Goal: Download file/media

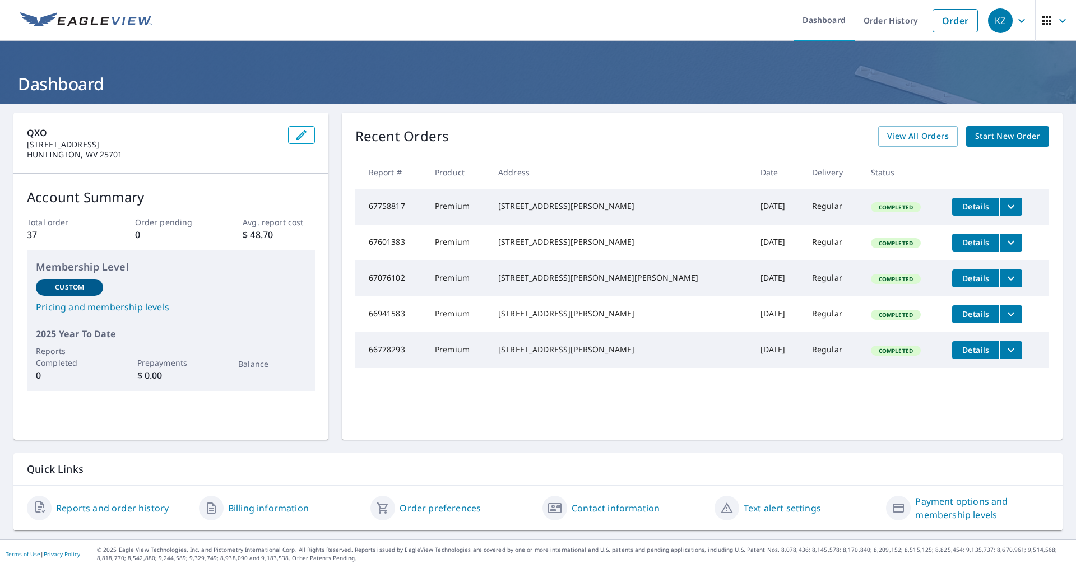
click at [943, 205] on td "Details" at bounding box center [996, 207] width 106 height 36
click at [958, 204] on span "Details" at bounding box center [975, 206] width 34 height 11
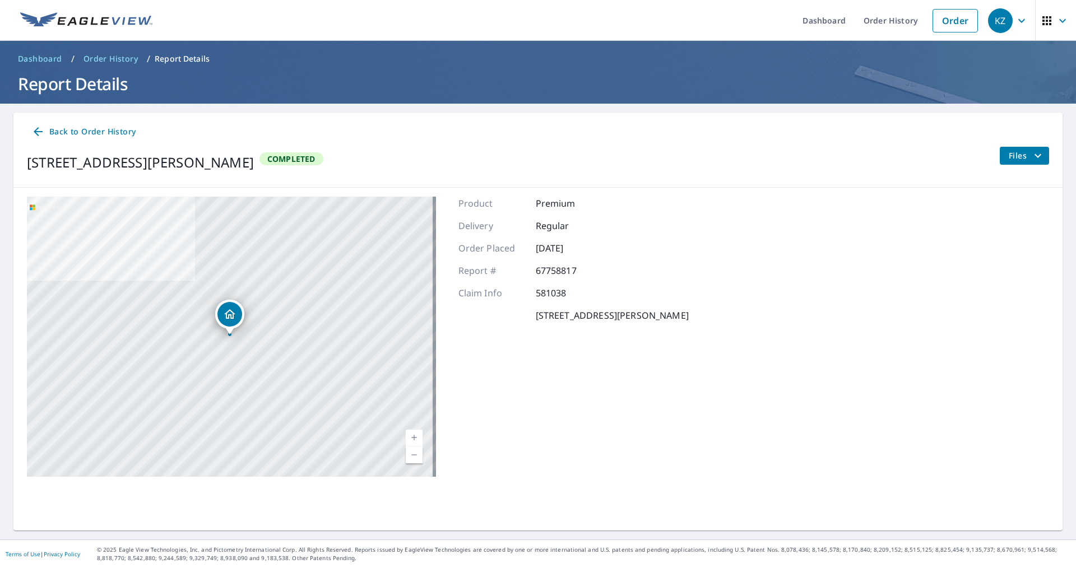
click at [1034, 153] on icon "filesDropdownBtn-67758817" at bounding box center [1037, 155] width 13 height 13
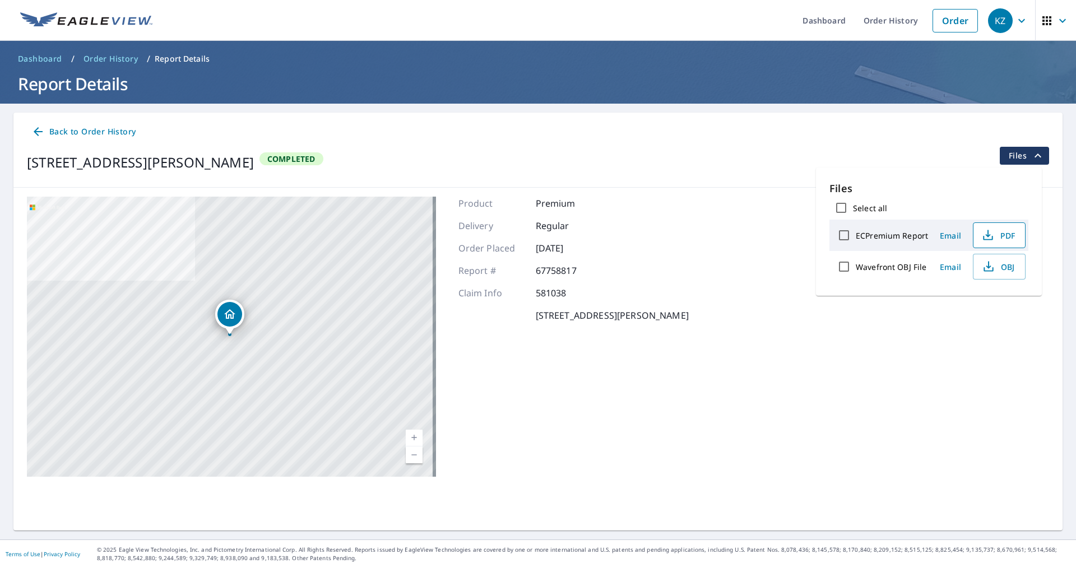
click at [994, 232] on span "PDF" at bounding box center [998, 235] width 36 height 13
click at [1014, 18] on icon "button" at bounding box center [1020, 20] width 13 height 13
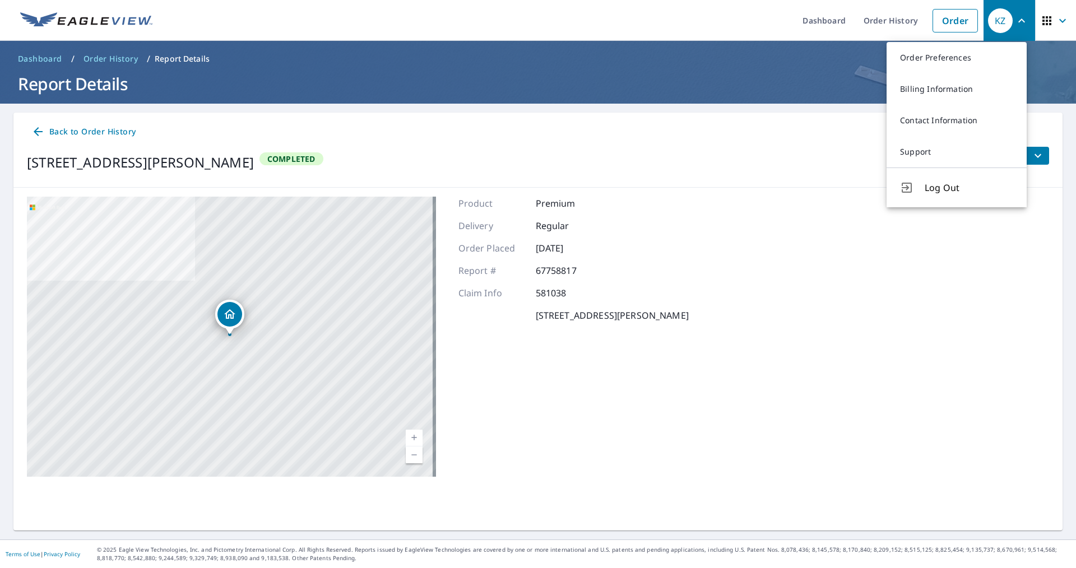
click at [782, 89] on h1 "Report Details" at bounding box center [537, 83] width 1049 height 23
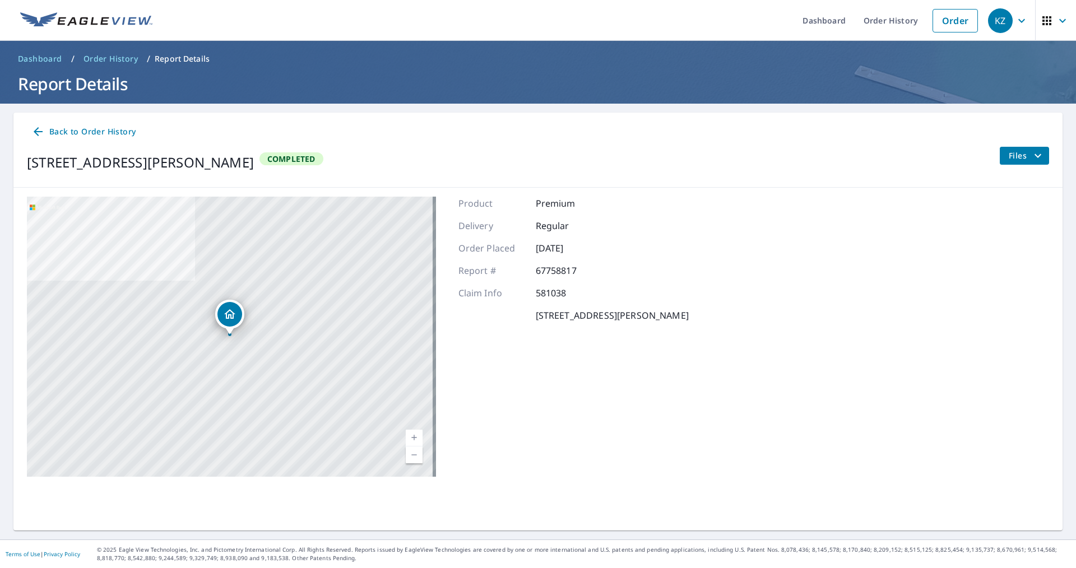
click at [1055, 20] on icon "button" at bounding box center [1061, 20] width 13 height 13
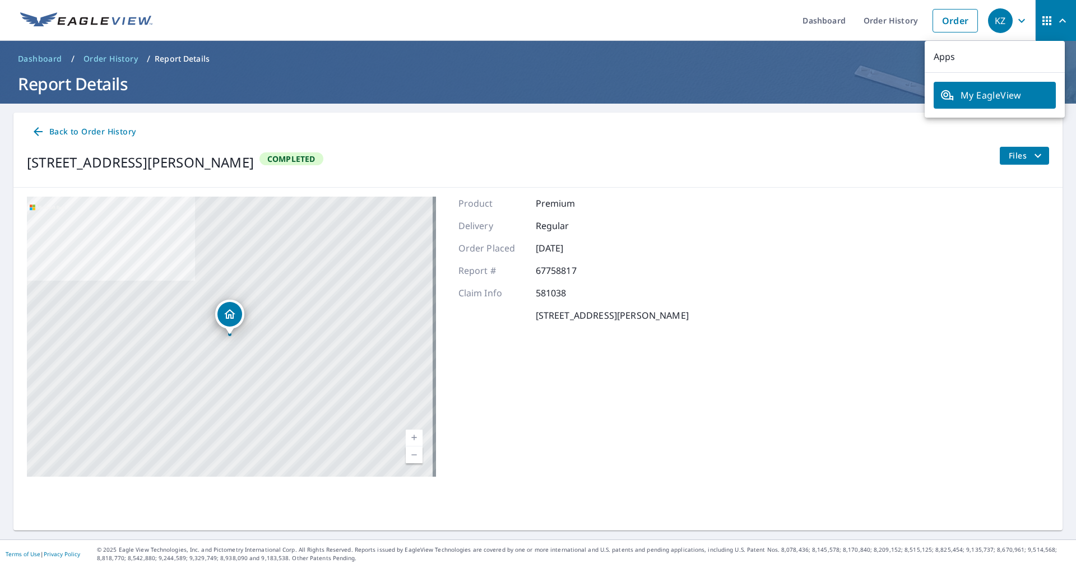
click at [793, 81] on h1 "Report Details" at bounding box center [537, 83] width 1049 height 23
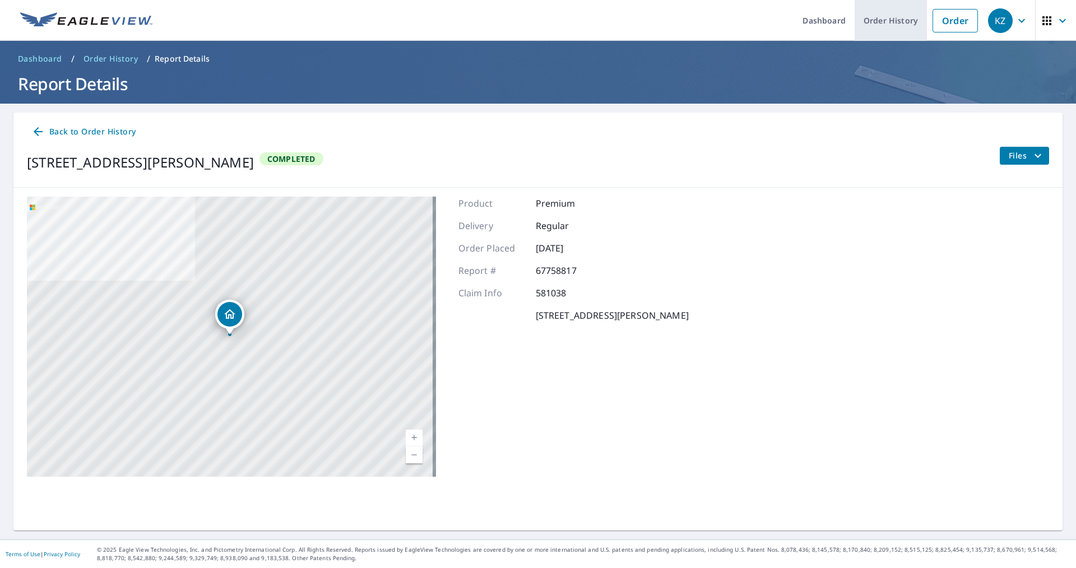
click at [913, 32] on link "Order History" at bounding box center [890, 20] width 72 height 41
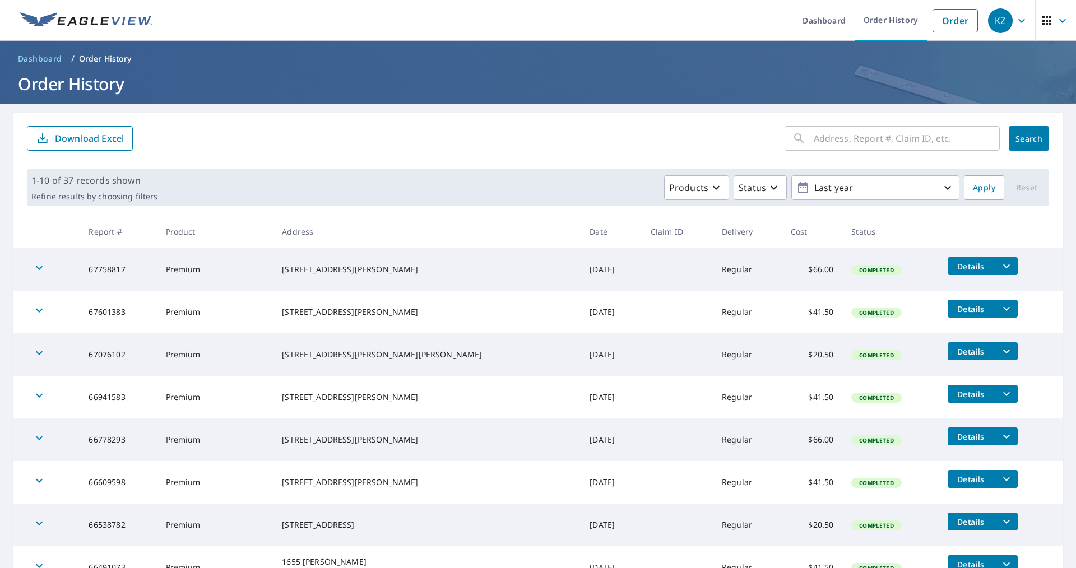
click at [999, 269] on icon "filesDropdownBtn-67758817" at bounding box center [1005, 265] width 13 height 13
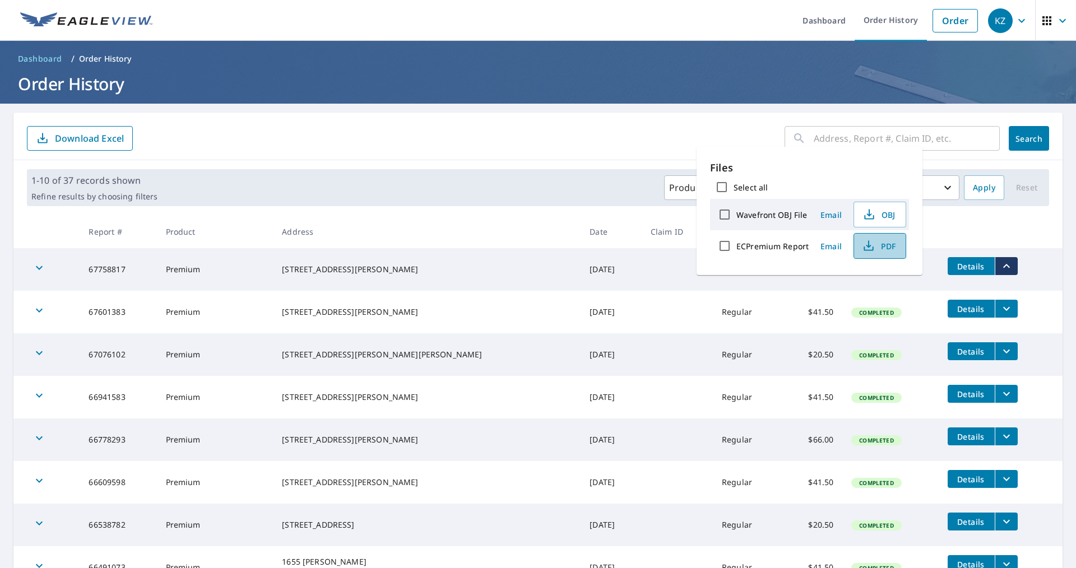
click at [886, 243] on span "PDF" at bounding box center [878, 245] width 36 height 13
